Goal: Information Seeking & Learning: Learn about a topic

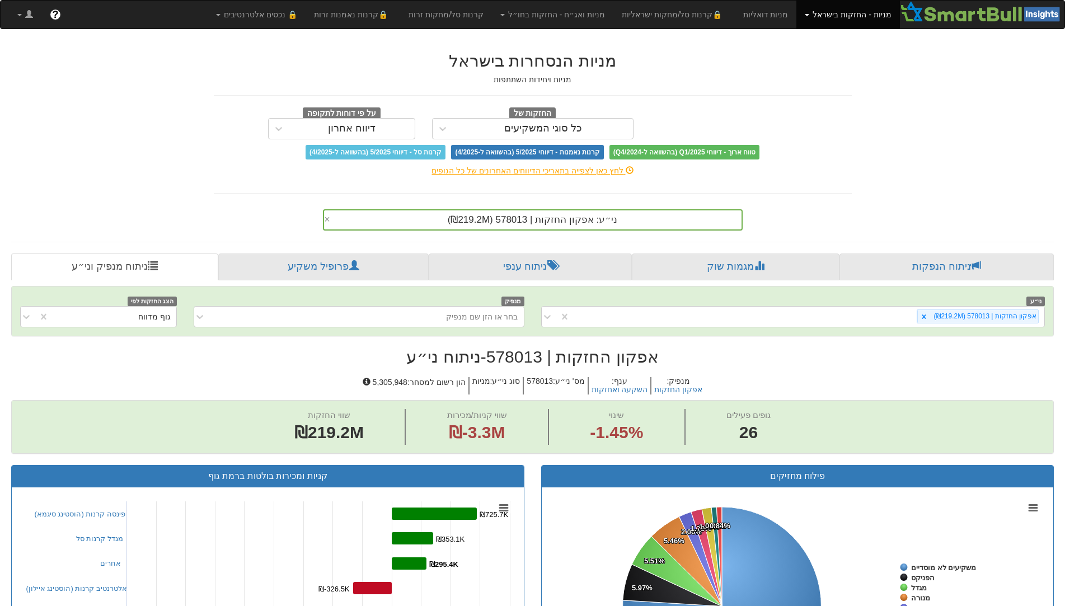
click at [565, 224] on span "ני״ע: ‏אפקון החזקות | 578013 ‎(₪219.2M)‎" at bounding box center [533, 219] width 170 height 11
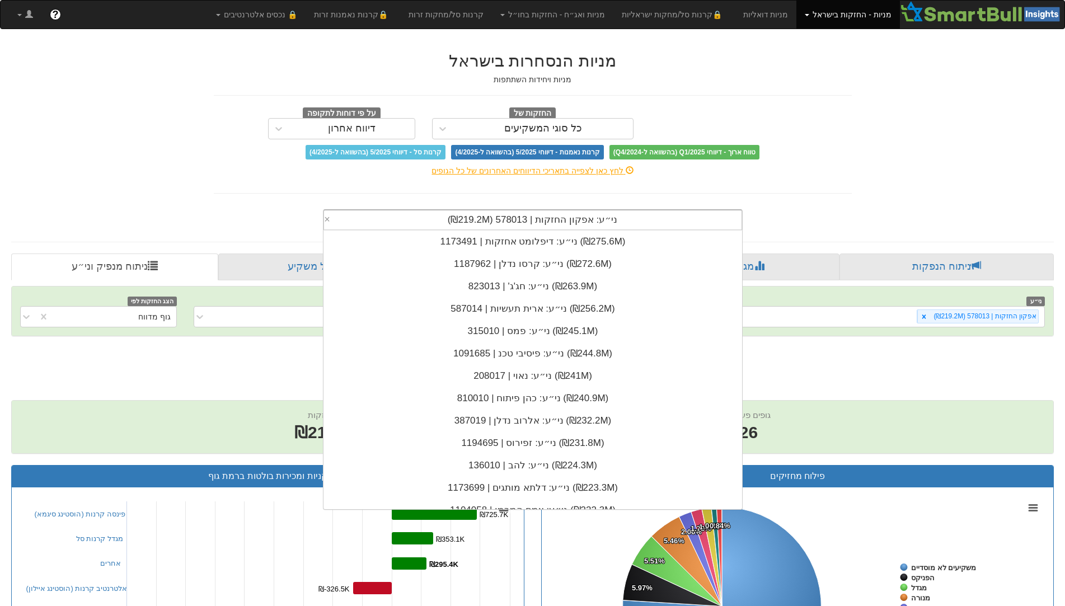
scroll to position [279, 0]
click at [565, 224] on span "ני״ע: ‏אפקון החזקות | 578013 ‎(₪219.2M)‎" at bounding box center [533, 219] width 170 height 11
click at [544, 222] on span "ני״ע: ‏אפקון החזקות | 578013 ‎(₪219.2M)‎" at bounding box center [533, 219] width 170 height 11
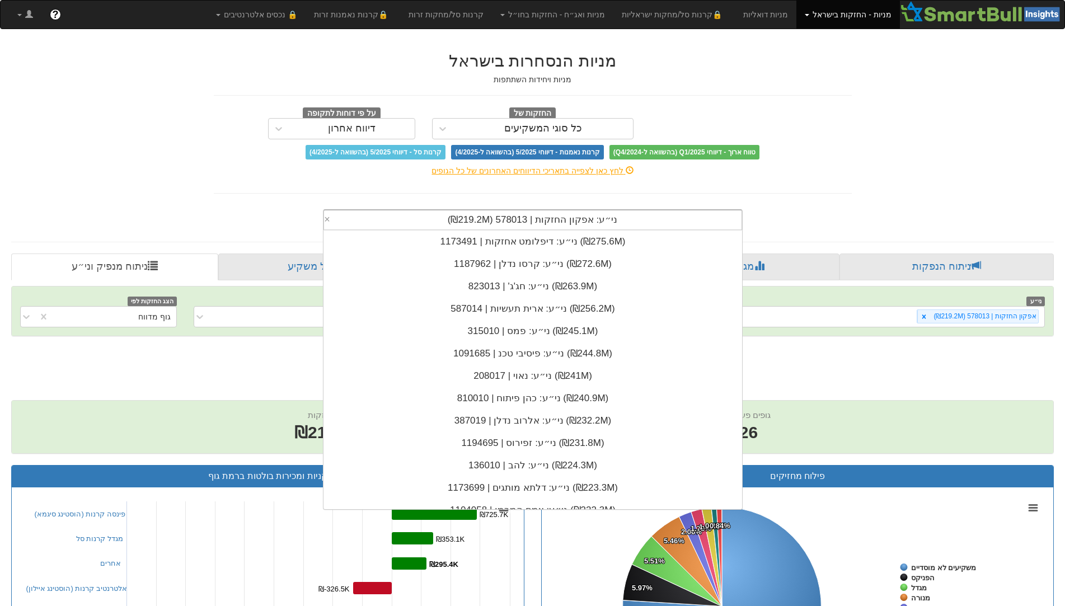
click at [544, 222] on span "ני״ע: ‏אפקון החזקות | 578013 ‎(₪219.2M)‎" at bounding box center [533, 219] width 170 height 11
click at [567, 221] on span "ני״ע: ‏אפקון החזקות | 578013 ‎(₪219.2M)‎" at bounding box center [533, 219] width 170 height 11
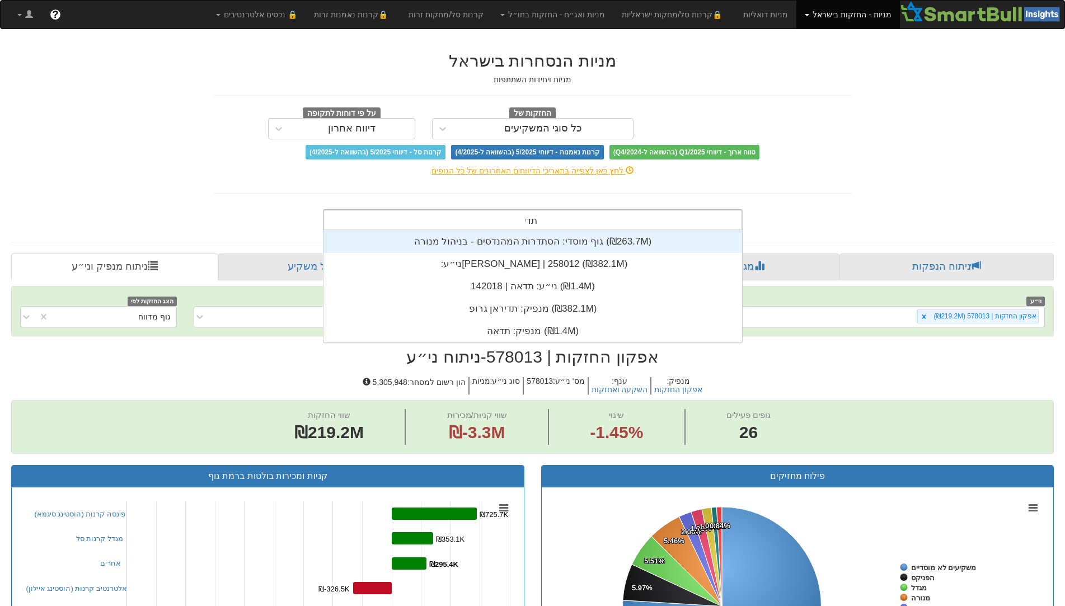
scroll to position [45, 0]
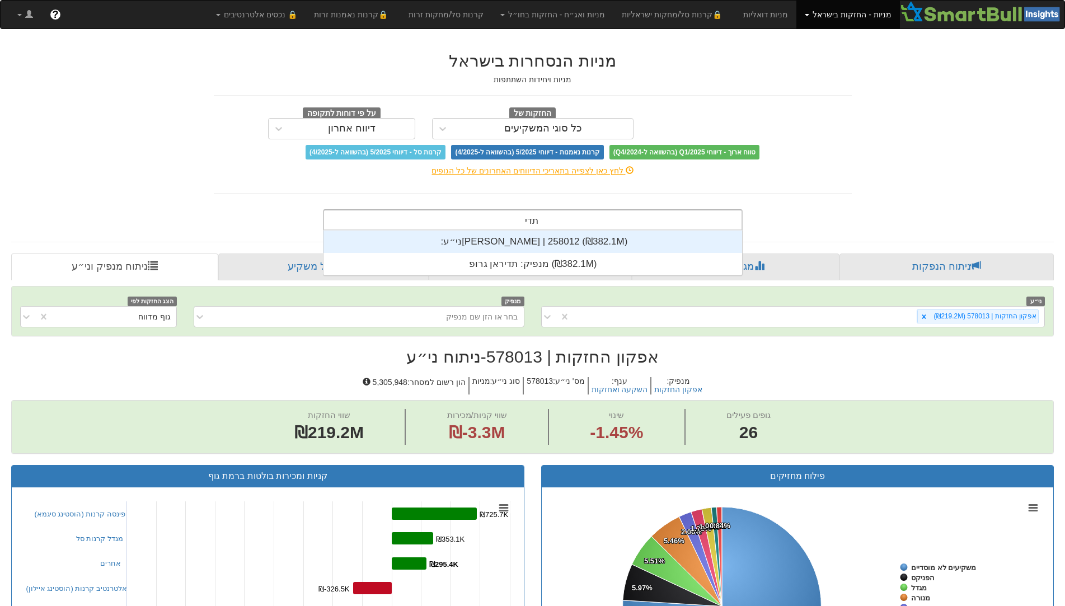
type input "תדיר"
click at [555, 242] on div "ני״ע: ‏[PERSON_NAME] | 258012 ‎(₪382.1M)‎" at bounding box center [532, 242] width 419 height 22
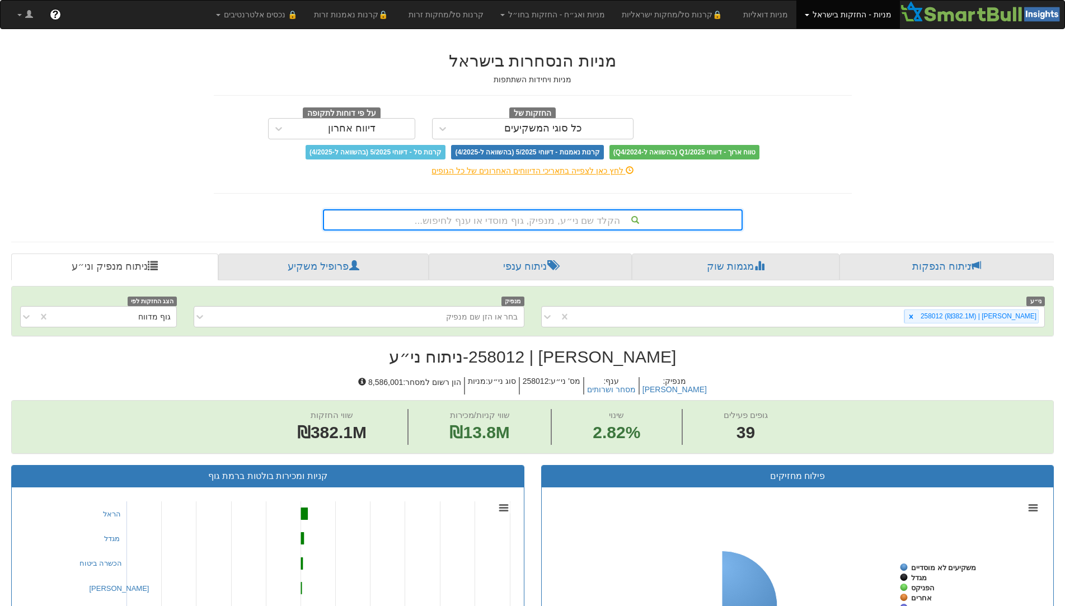
scroll to position [732, 0]
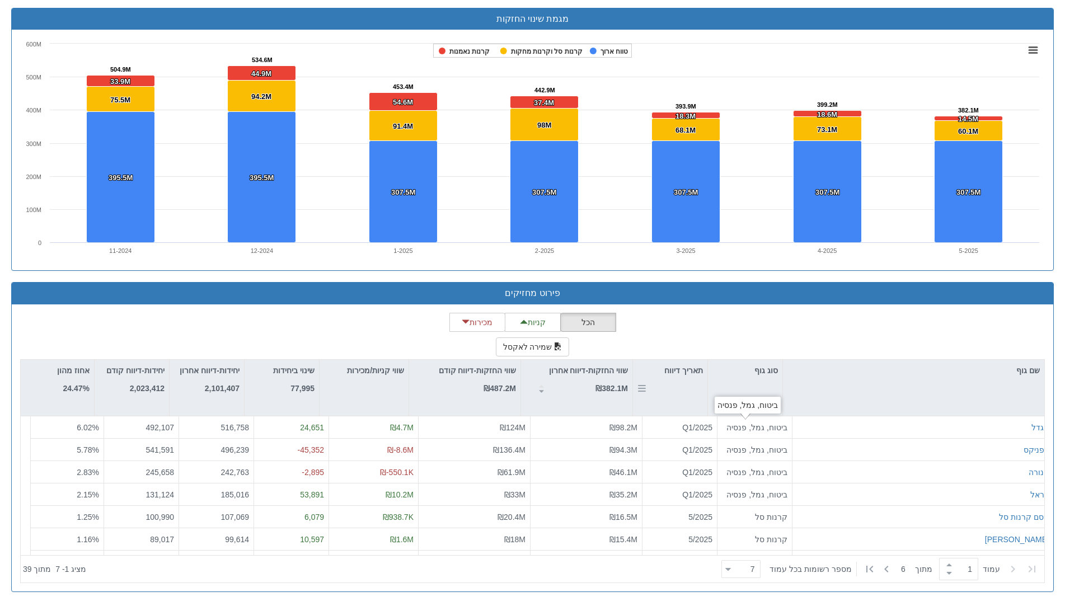
click at [684, 377] on div "תאריך דיווח" at bounding box center [670, 370] width 74 height 21
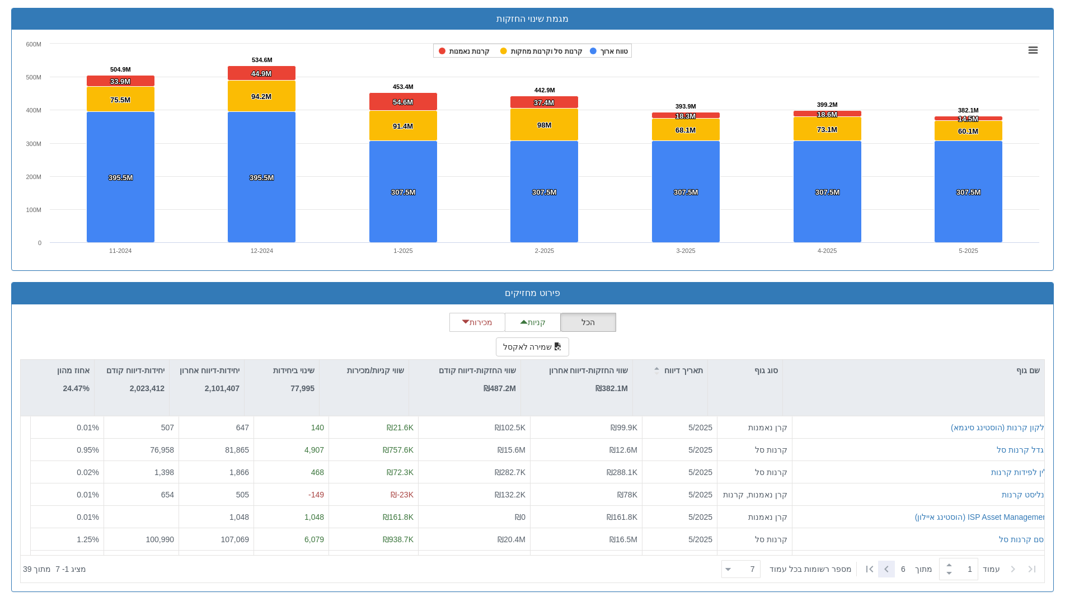
click at [889, 569] on icon at bounding box center [886, 568] width 13 height 13
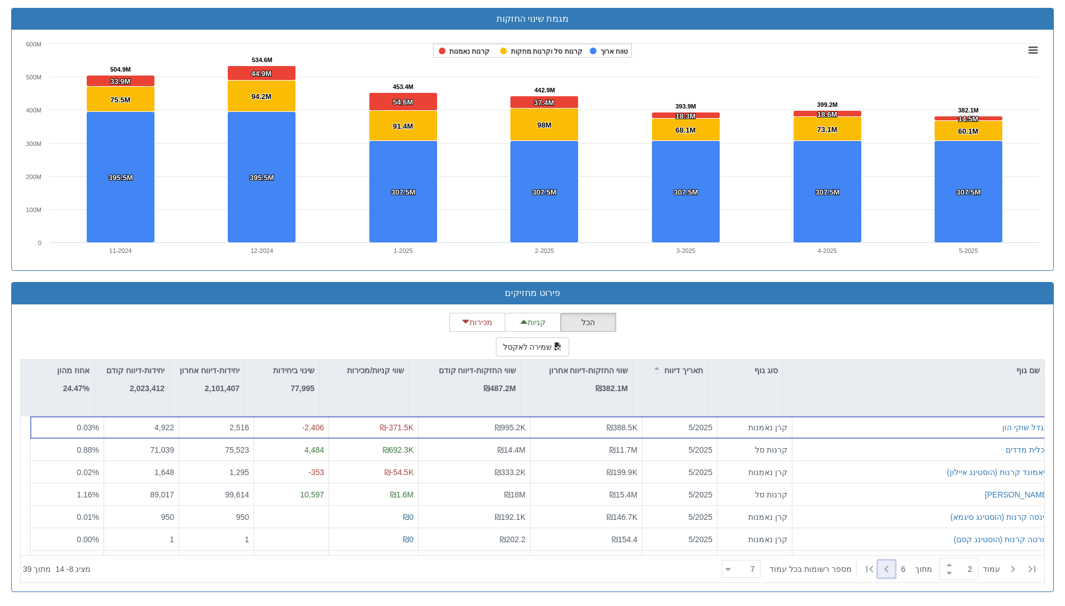
click at [889, 569] on icon at bounding box center [886, 568] width 13 height 13
type input "5"
